Goal: Task Accomplishment & Management: Manage account settings

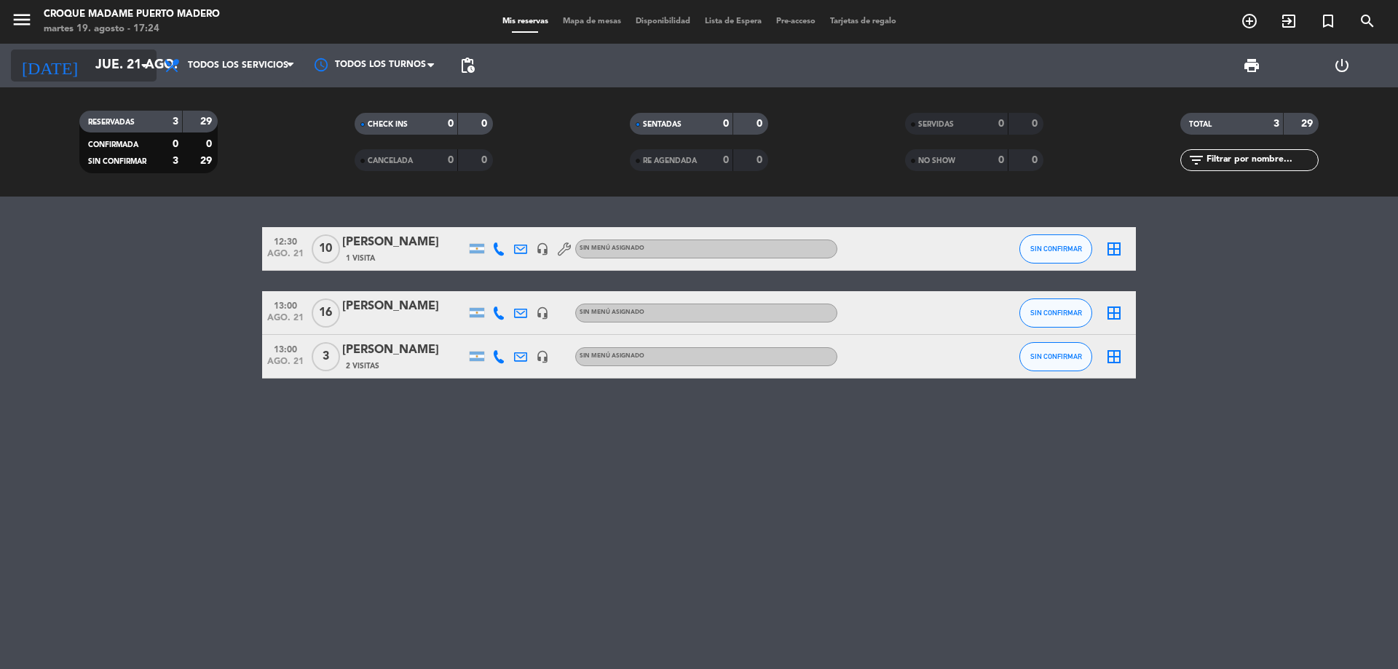
click at [148, 64] on icon "arrow_drop_down" at bounding box center [143, 65] width 17 height 17
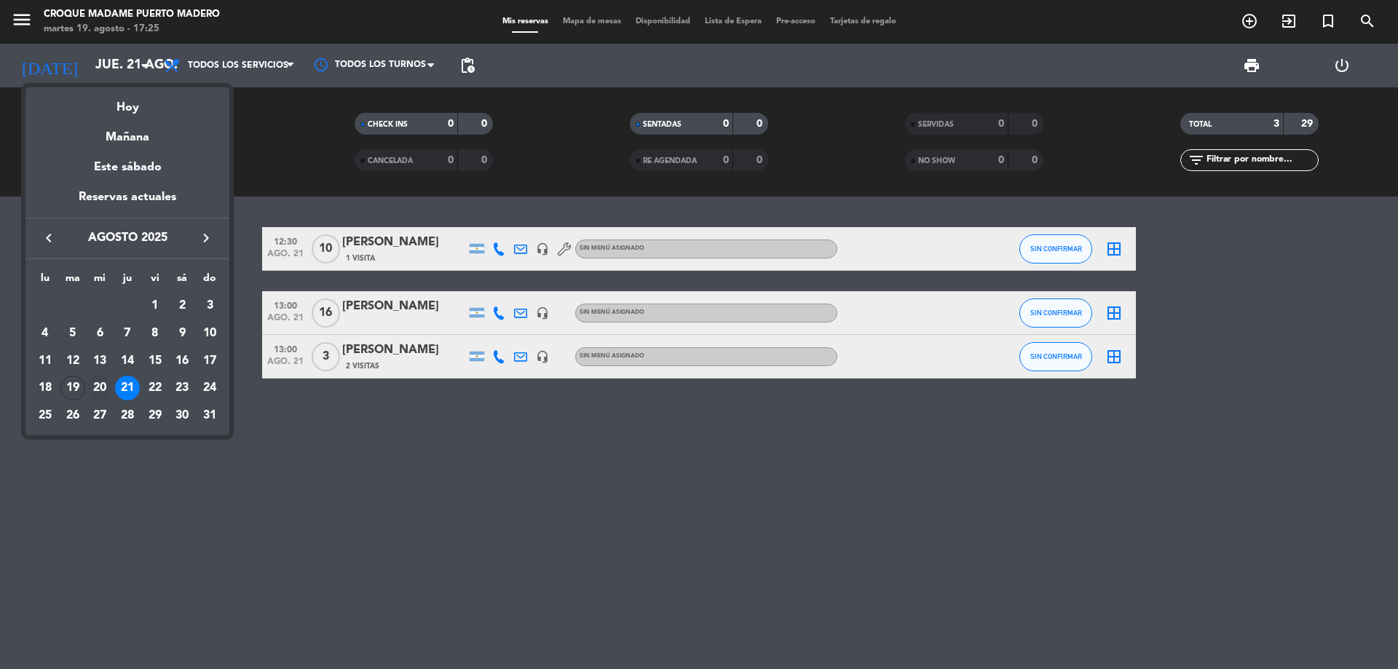
click at [99, 382] on div "20" at bounding box center [99, 388] width 25 height 25
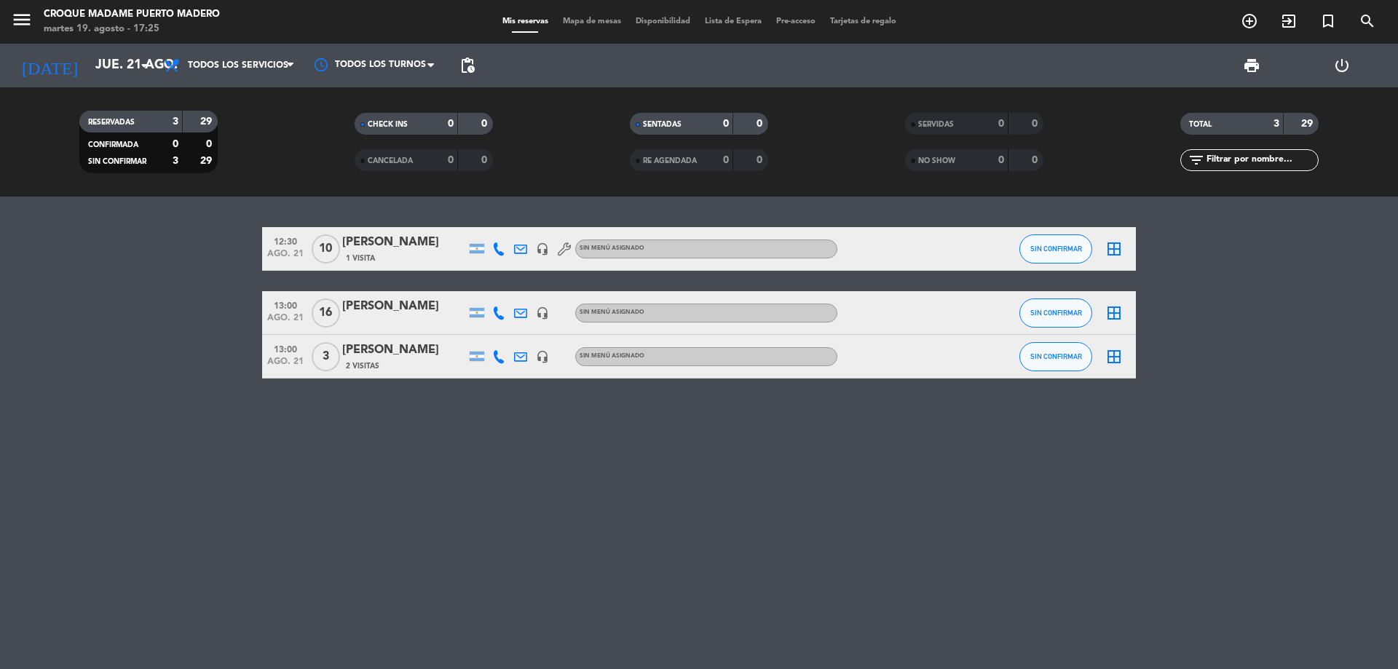
type input "mié. 20 ago."
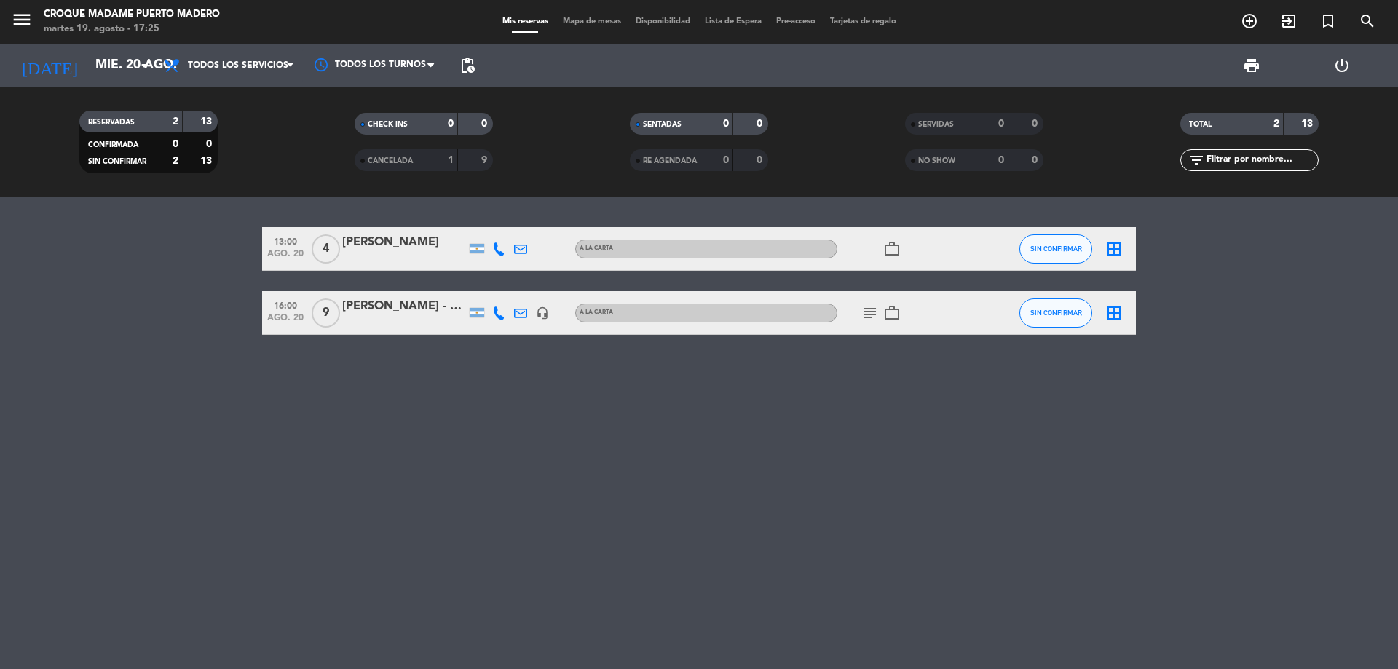
click at [500, 249] on icon at bounding box center [498, 249] width 13 height 13
click at [506, 224] on span "content_paste" at bounding box center [511, 224] width 11 height 11
click at [494, 318] on icon at bounding box center [498, 313] width 13 height 13
click at [483, 291] on span "Copiar" at bounding box center [485, 288] width 31 height 15
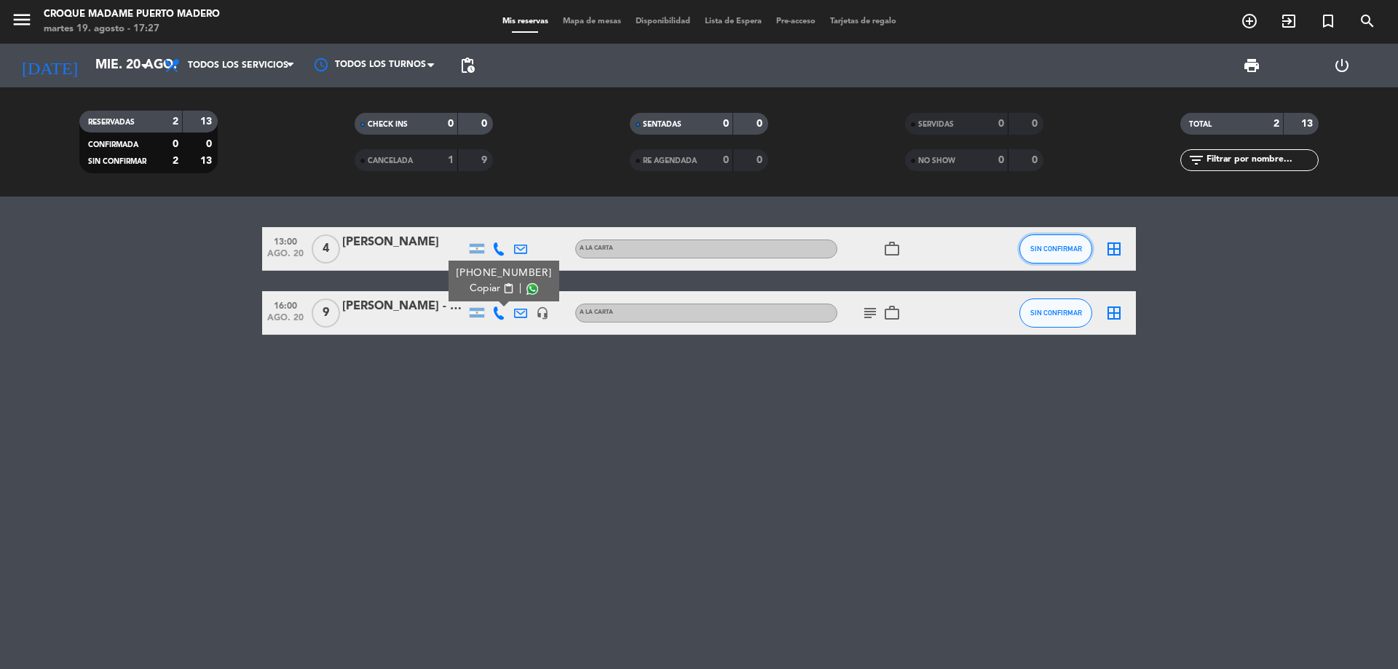
click at [1051, 245] on span "SIN CONFIRMAR" at bounding box center [1057, 249] width 52 height 8
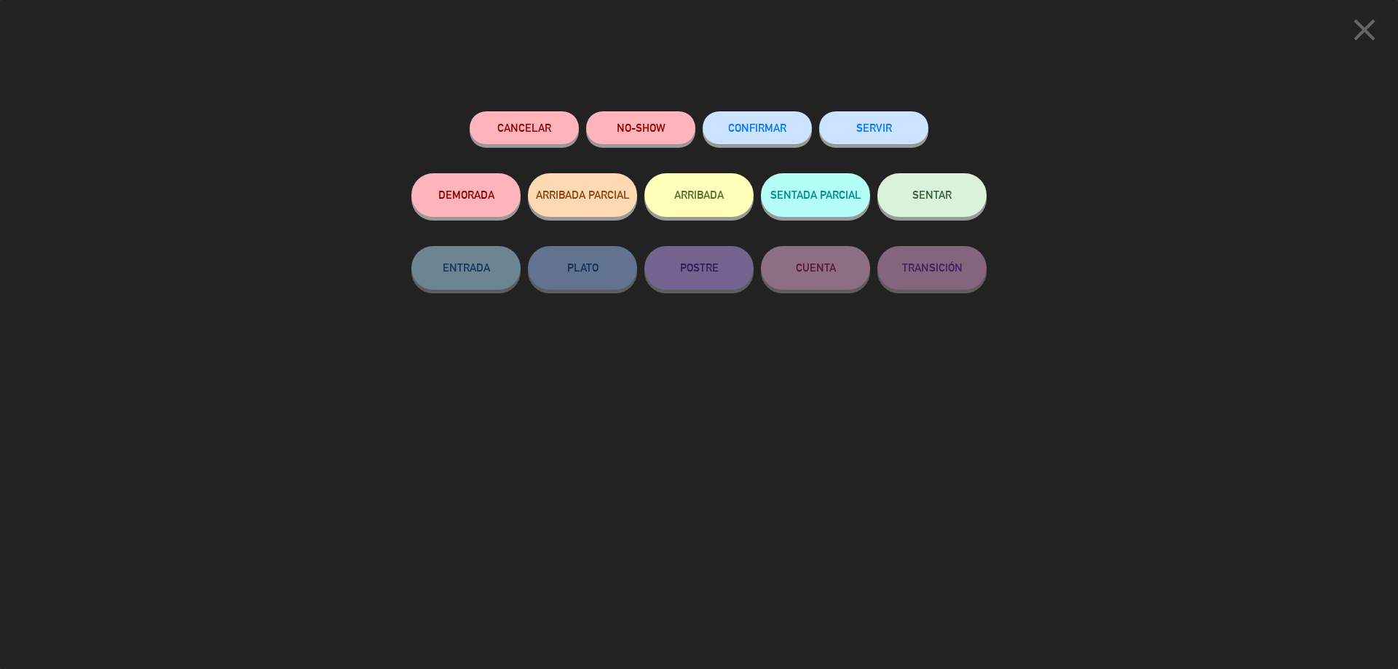
click at [749, 119] on button "CONFIRMAR" at bounding box center [757, 127] width 109 height 33
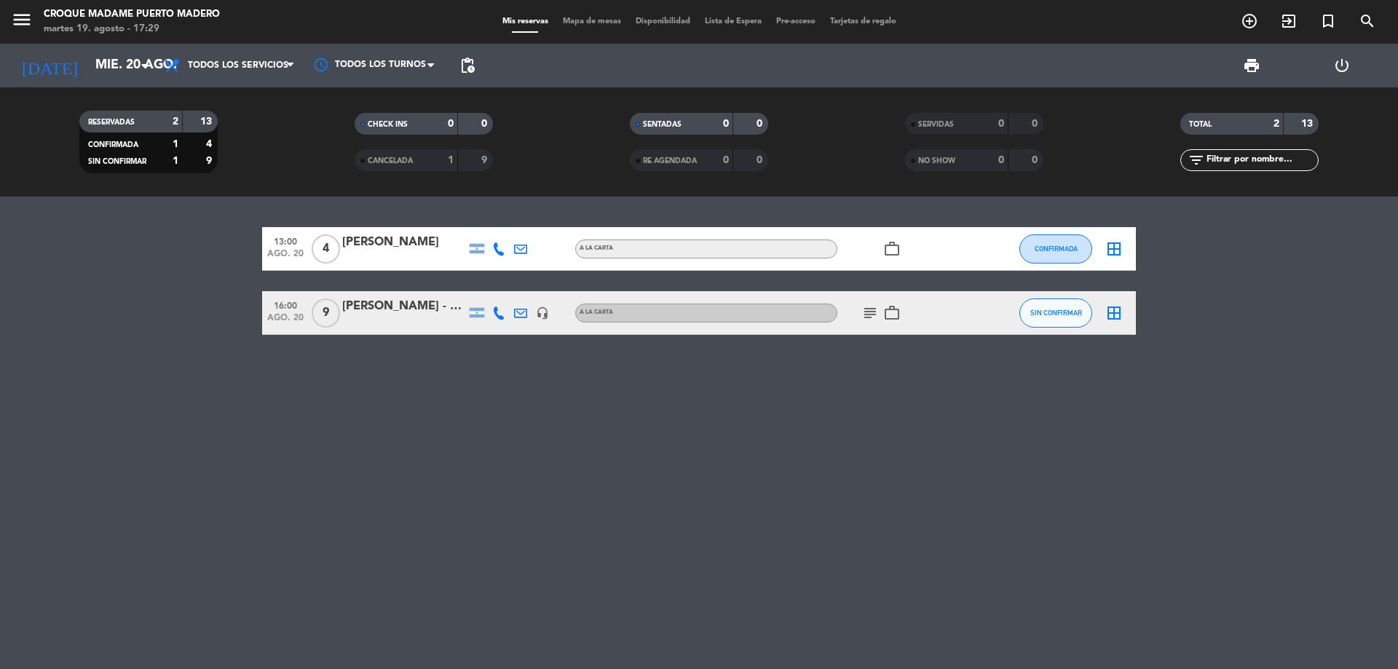
click at [495, 316] on icon at bounding box center [498, 313] width 13 height 13
click at [436, 309] on div "[PERSON_NAME] - Grama Travel" at bounding box center [404, 306] width 124 height 19
